Goal: Information Seeking & Learning: Learn about a topic

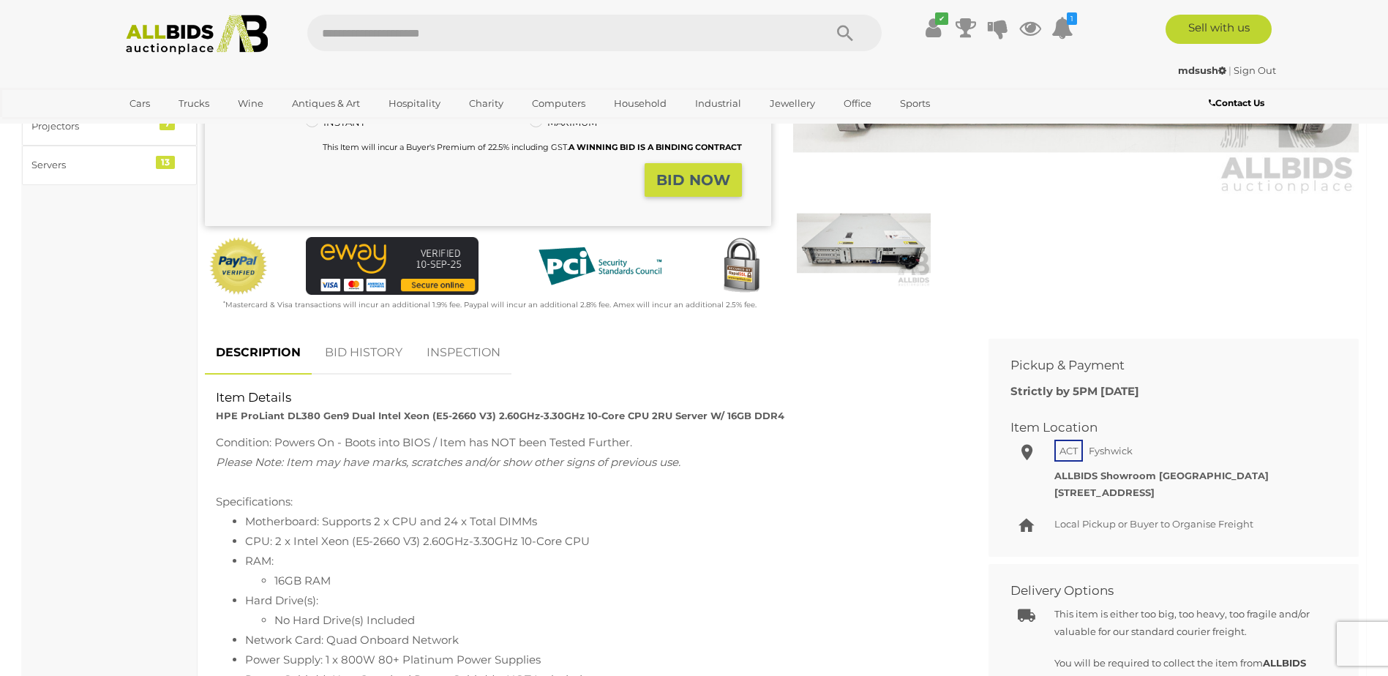
scroll to position [366, 0]
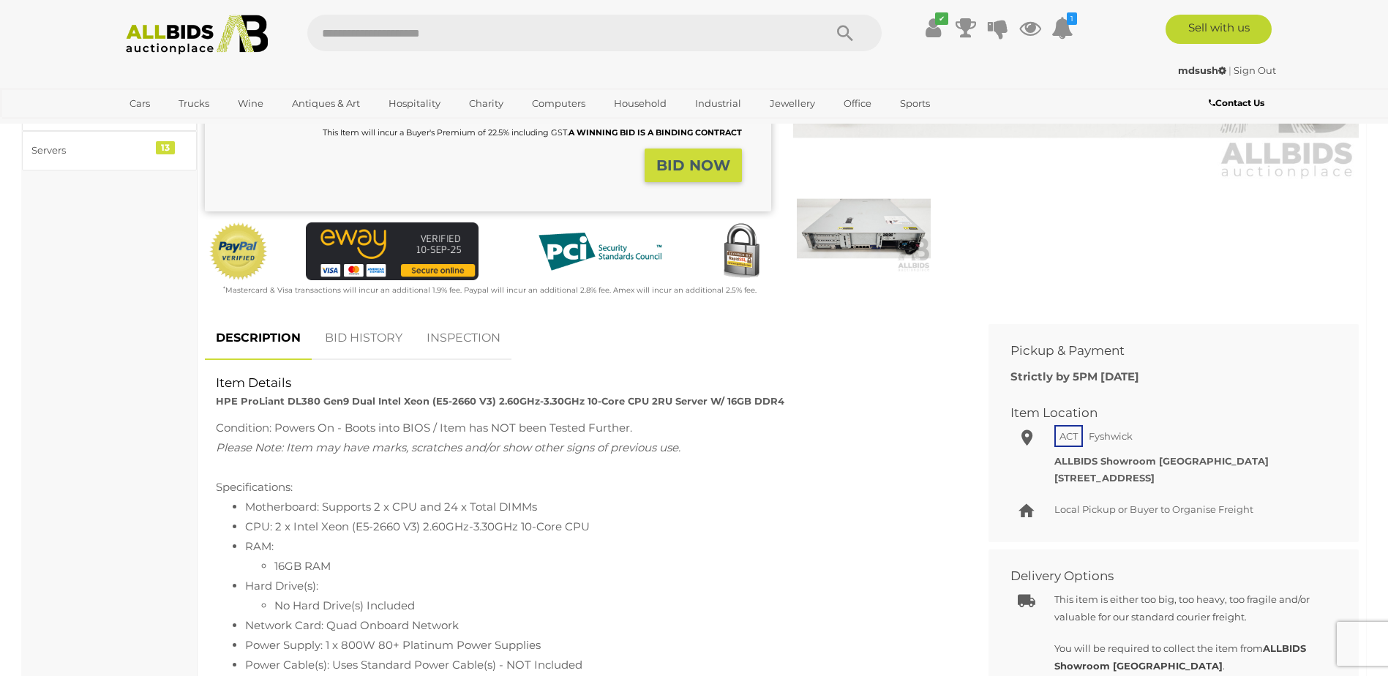
click at [361, 343] on link "BID HISTORY" at bounding box center [363, 338] width 99 height 43
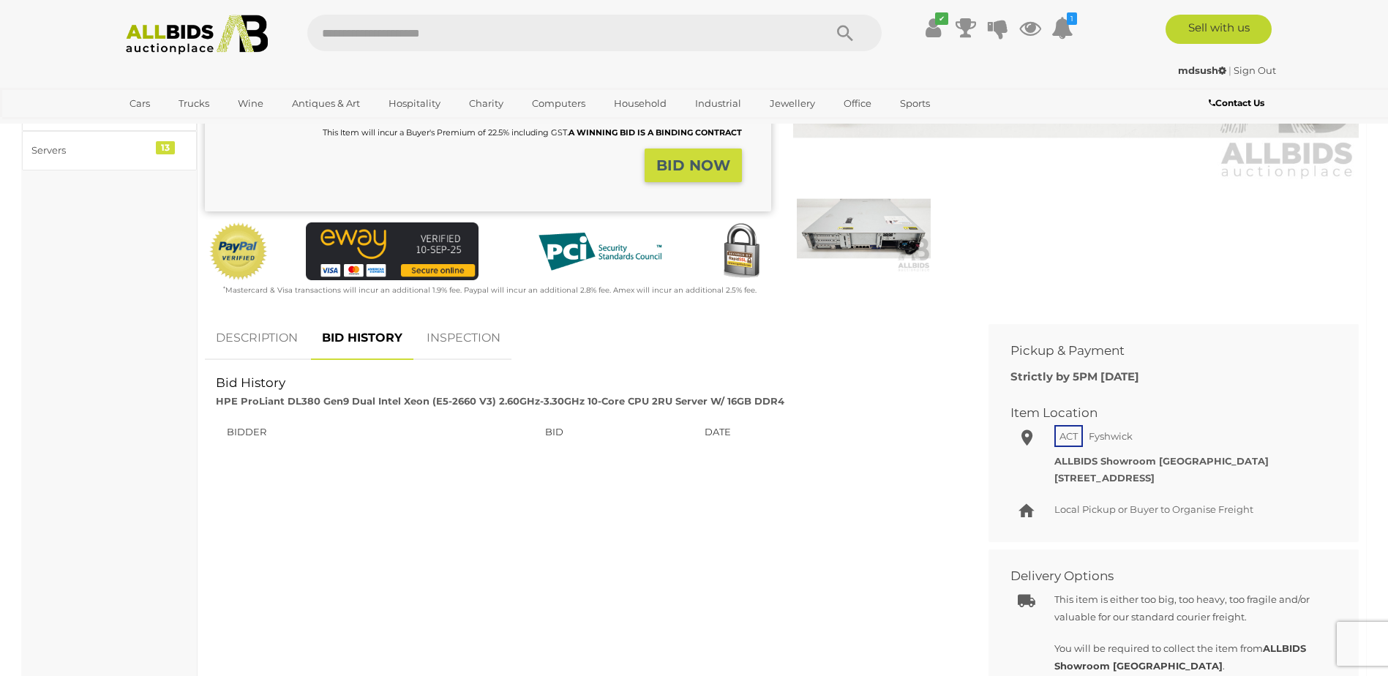
click at [277, 343] on link "DESCRIPTION" at bounding box center [257, 338] width 104 height 43
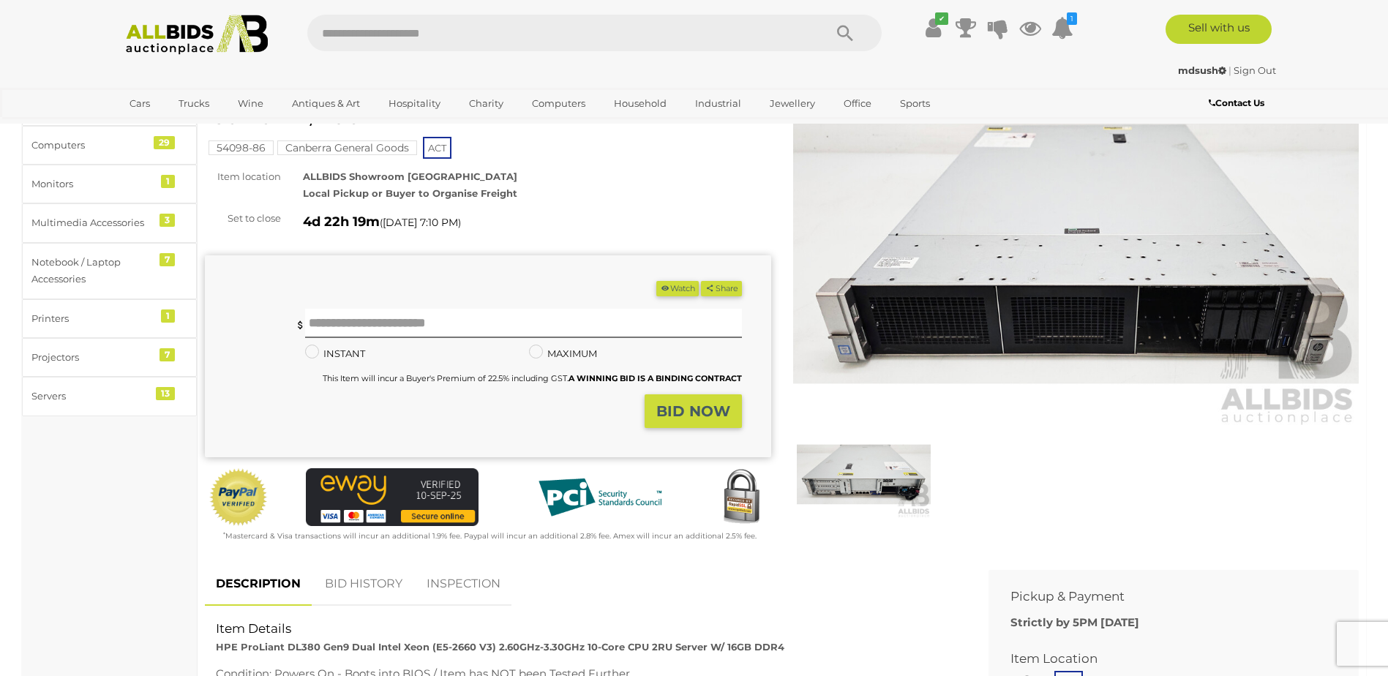
scroll to position [0, 0]
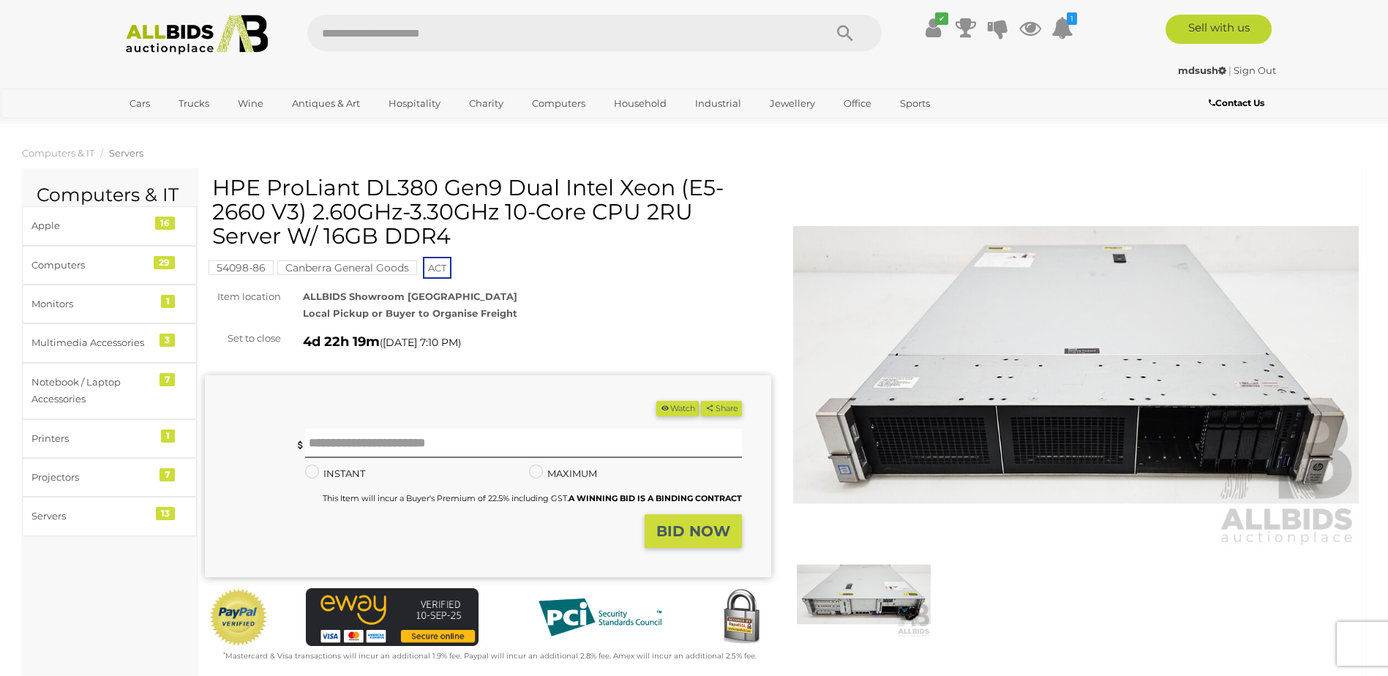
click at [884, 601] on img at bounding box center [864, 594] width 134 height 86
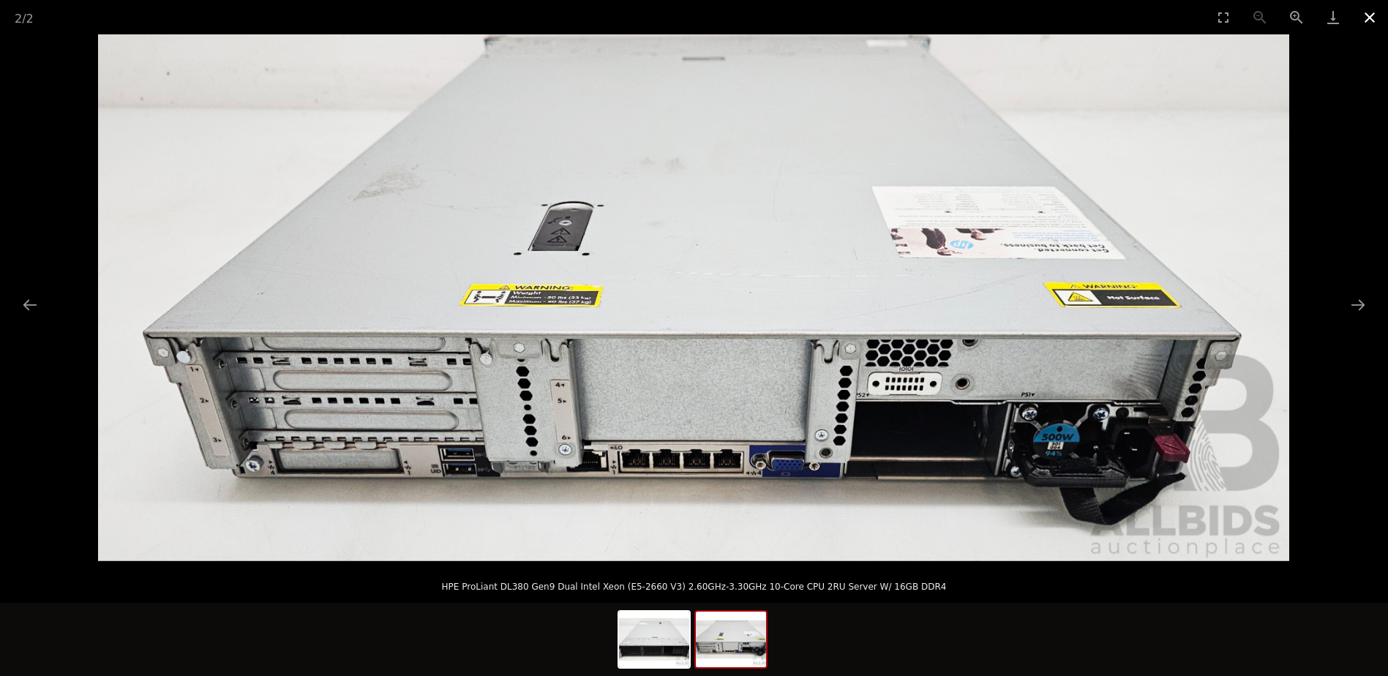
click at [1382, 12] on button "Close gallery" at bounding box center [1369, 17] width 37 height 34
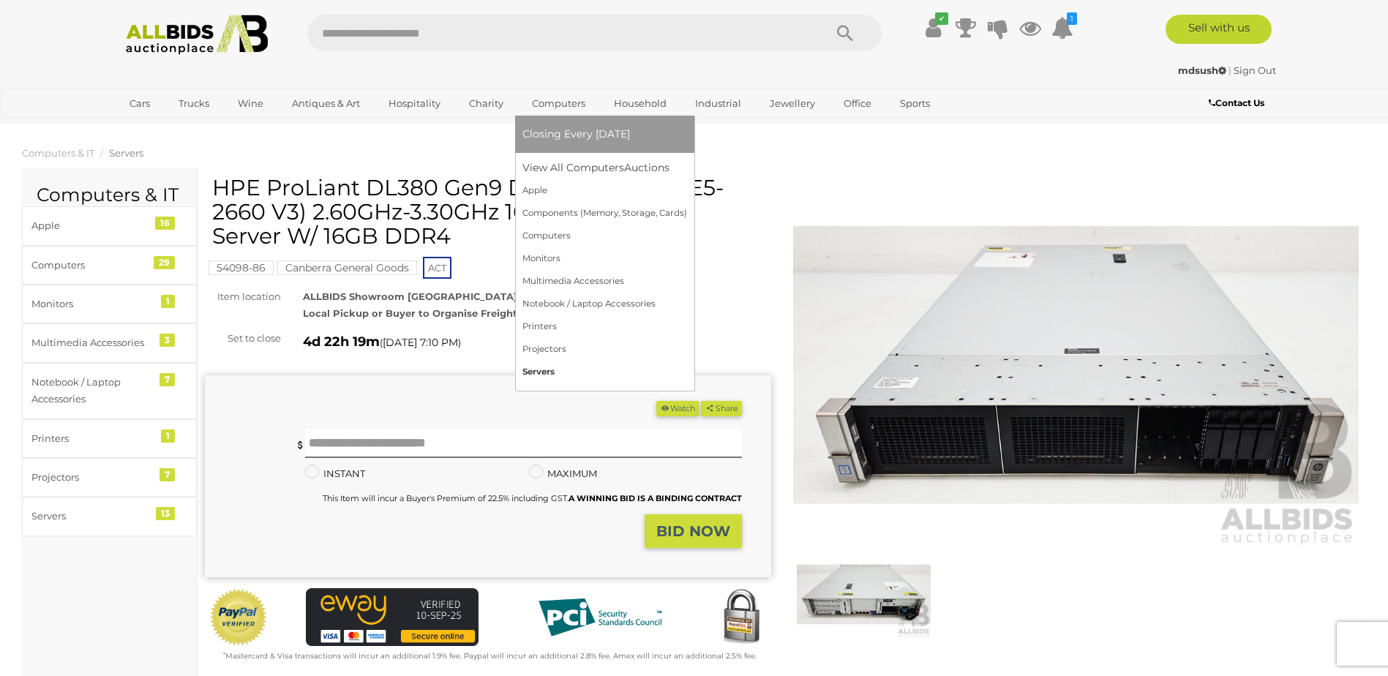
click at [538, 367] on link "Servers" at bounding box center [604, 372] width 165 height 23
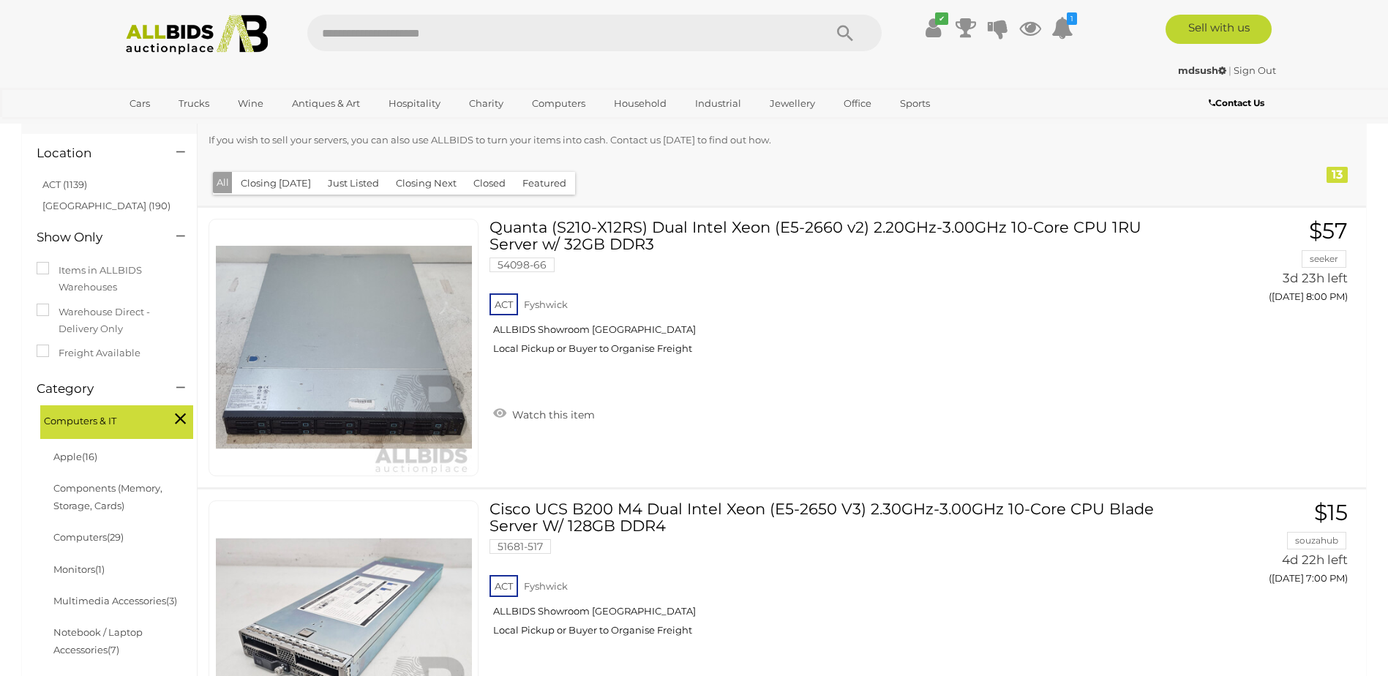
scroll to position [110, 0]
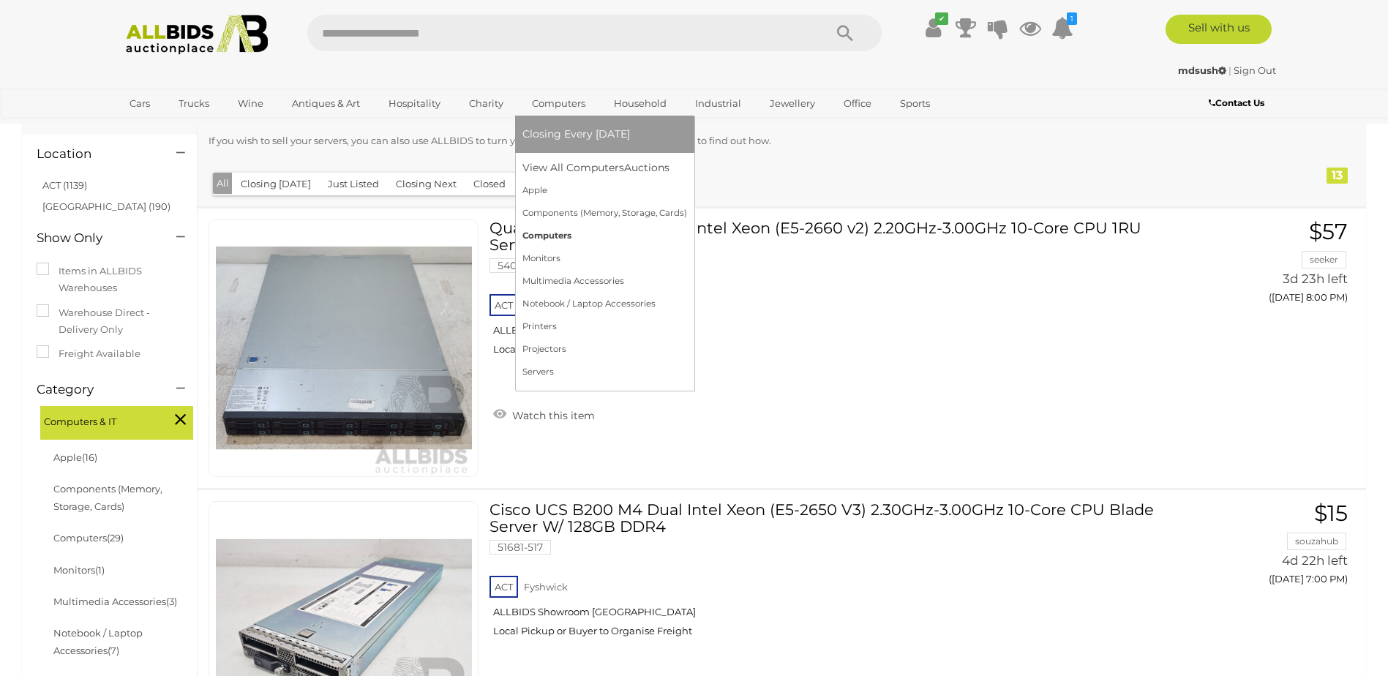
click at [576, 233] on link "Computers" at bounding box center [604, 236] width 165 height 23
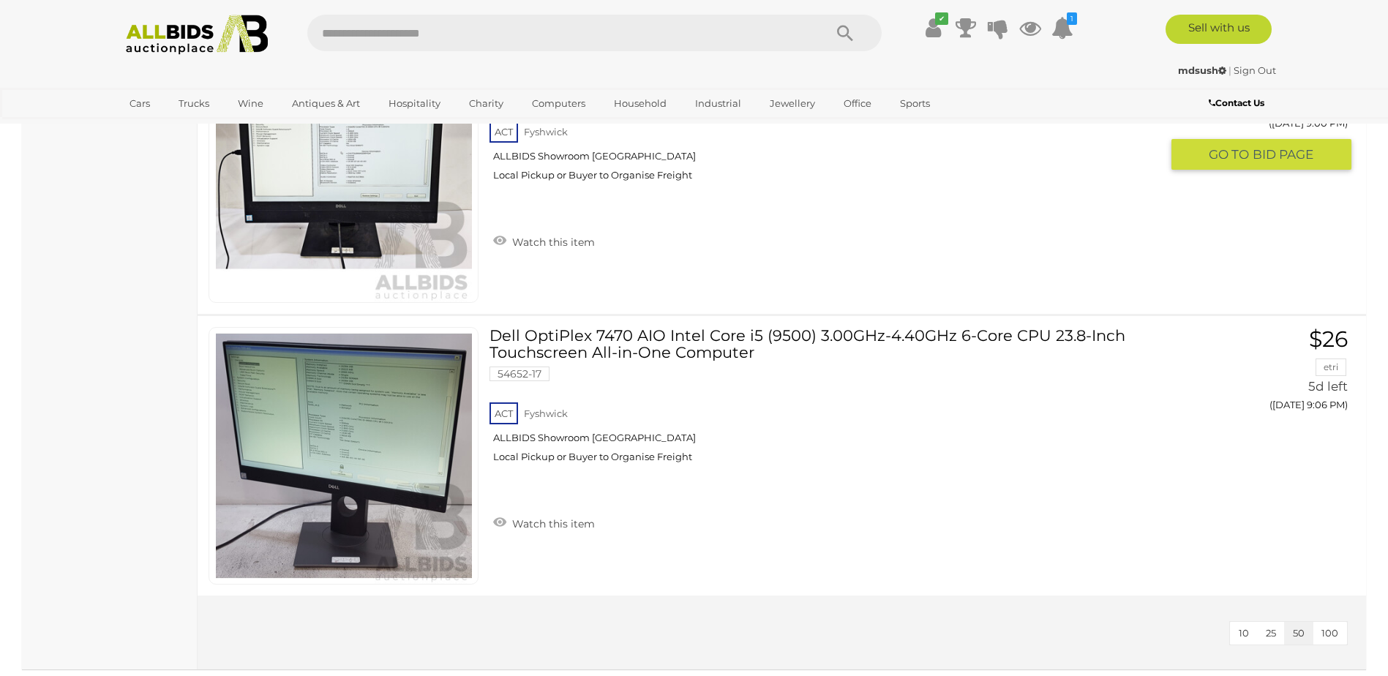
scroll to position [7901, 0]
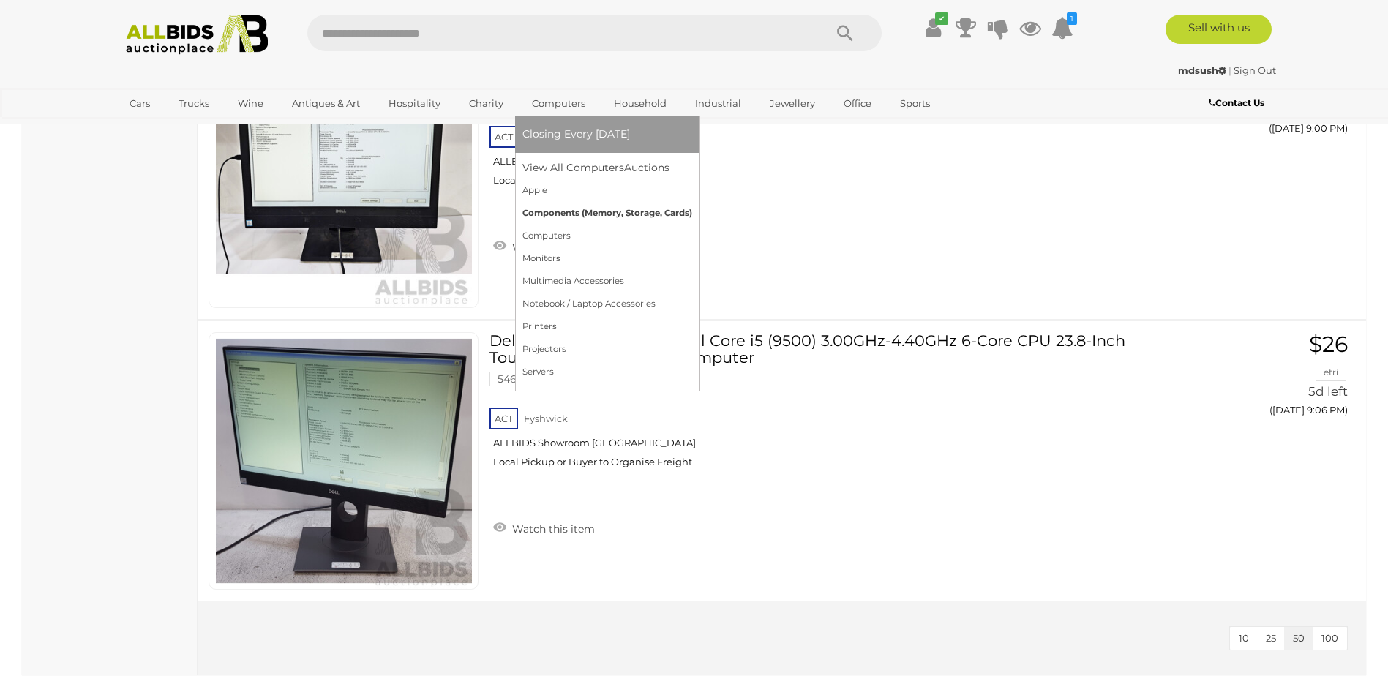
click at [582, 217] on link "Components (Memory, Storage, Cards)" at bounding box center [607, 213] width 170 height 23
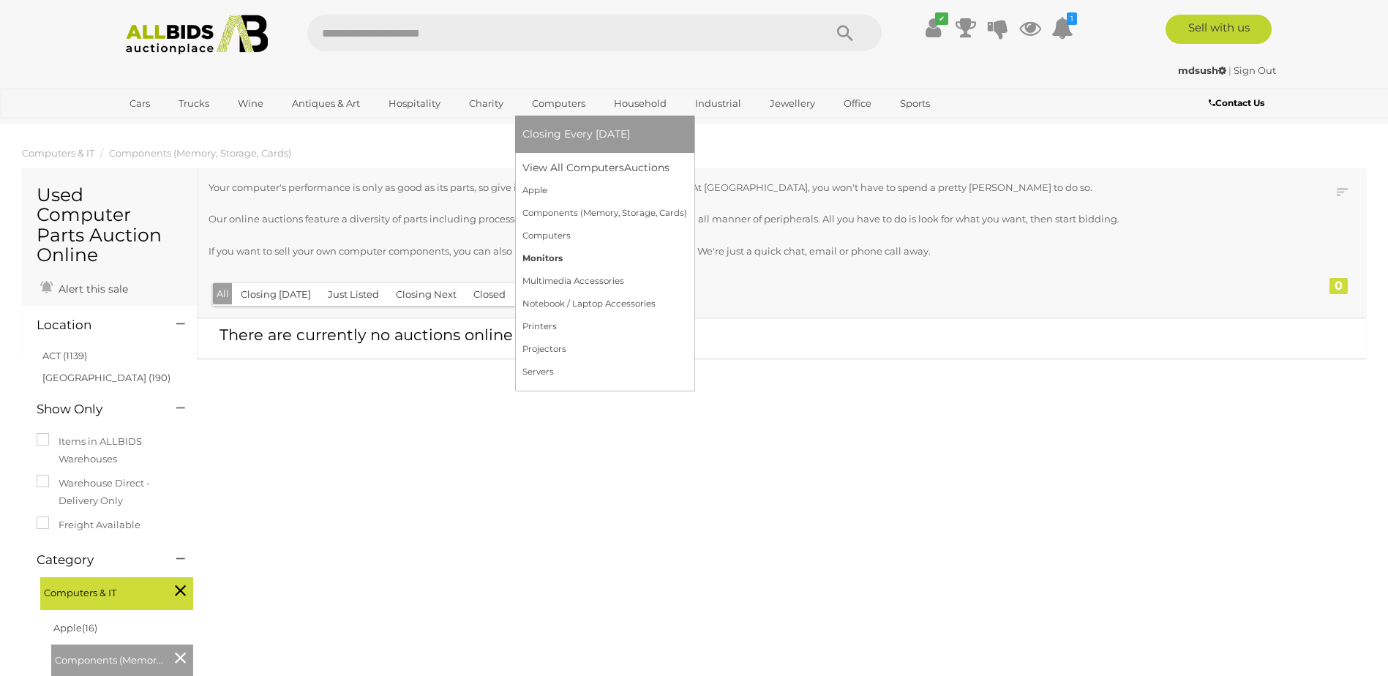
click at [552, 258] on link "Monitors" at bounding box center [604, 258] width 165 height 23
